Goal: Transaction & Acquisition: Purchase product/service

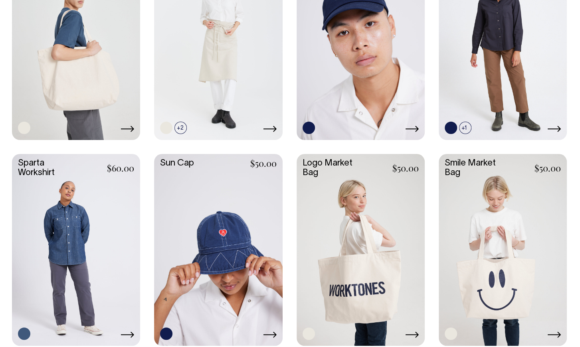
click at [355, 185] on link at bounding box center [361, 249] width 128 height 191
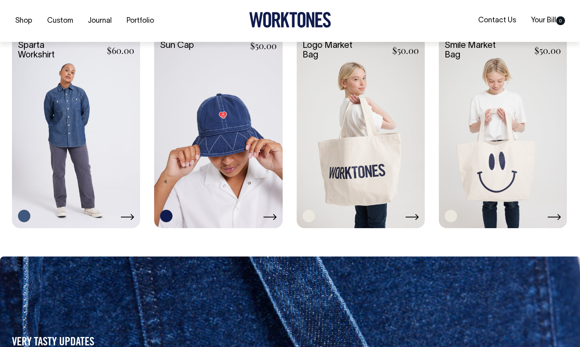
click at [473, 159] on link at bounding box center [503, 131] width 128 height 191
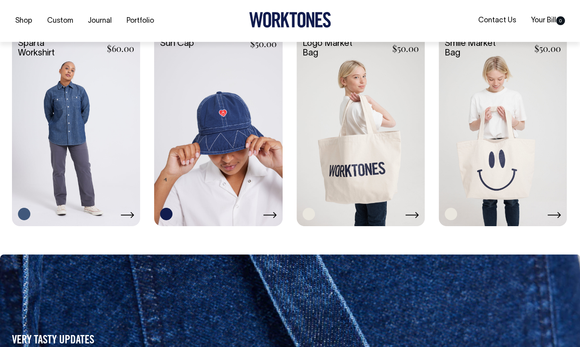
scroll to position [1384, 0]
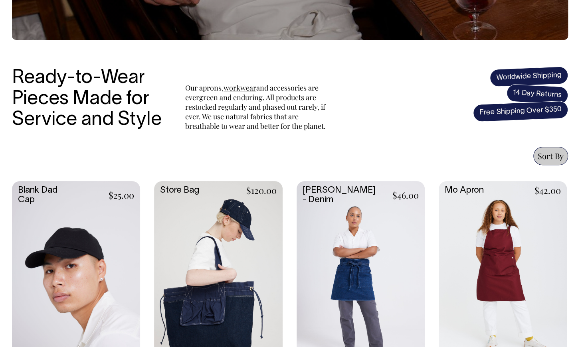
click at [218, 225] on link at bounding box center [218, 276] width 128 height 191
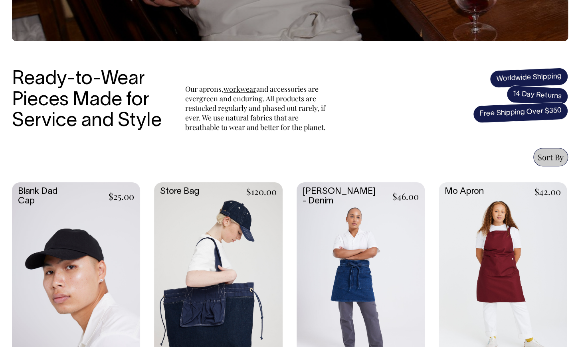
scroll to position [204, 0]
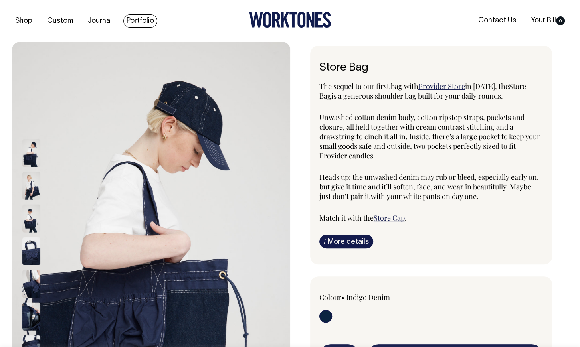
click at [136, 19] on link "Portfolio" at bounding box center [140, 20] width 34 height 13
